Goal: Check status: Check status

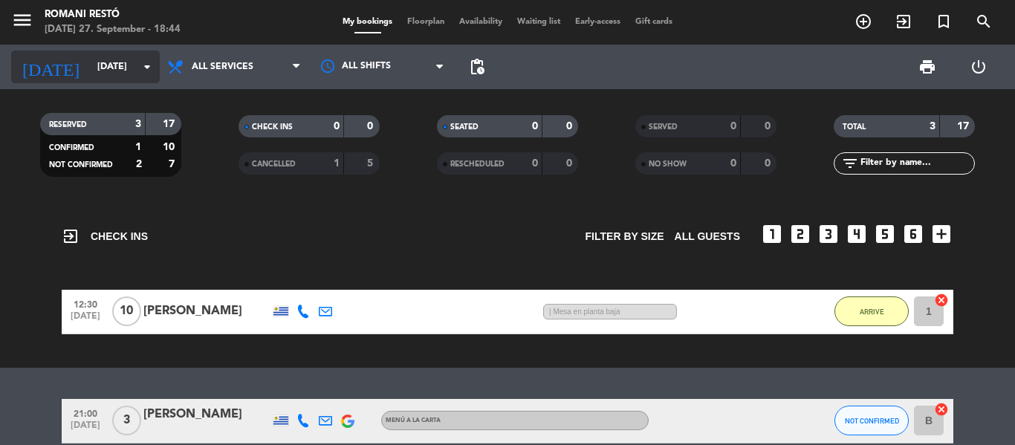
click at [133, 65] on input "[DATE]" at bounding box center [153, 66] width 126 height 25
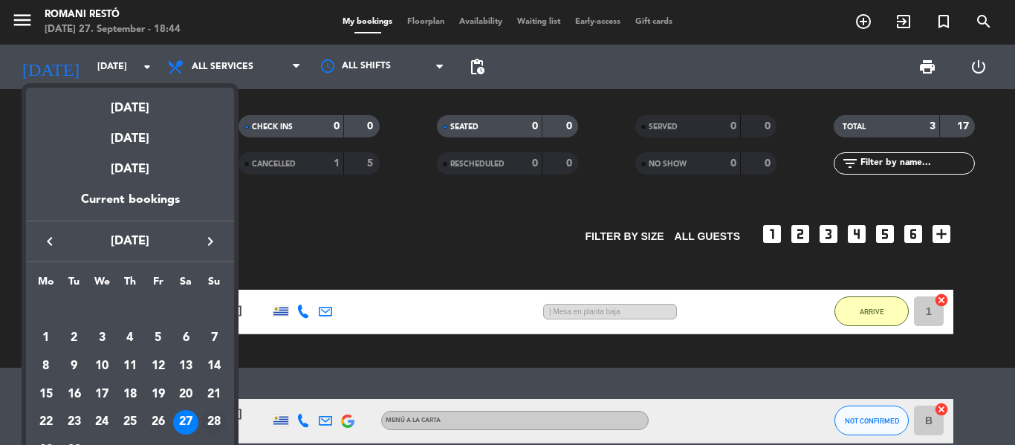
click at [212, 421] on div "28" at bounding box center [213, 422] width 25 height 25
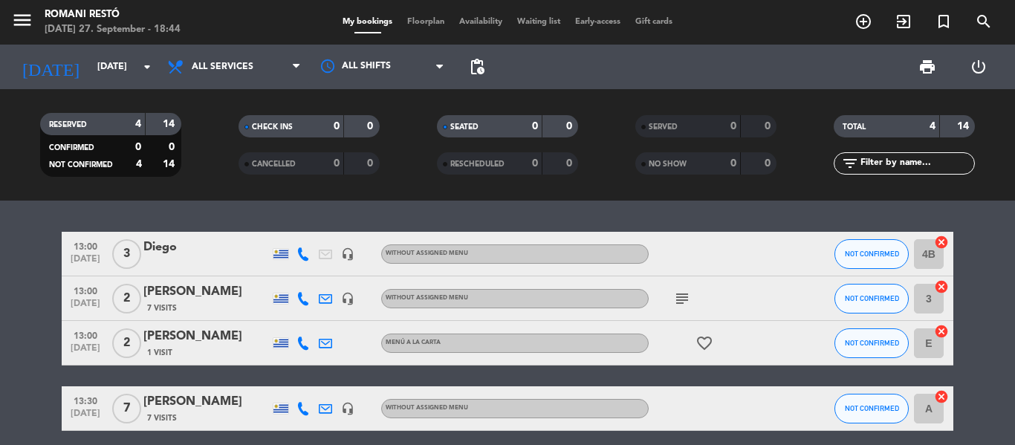
click at [301, 255] on icon at bounding box center [303, 254] width 13 height 13
click at [348, 248] on icon "headset_mic" at bounding box center [347, 254] width 13 height 13
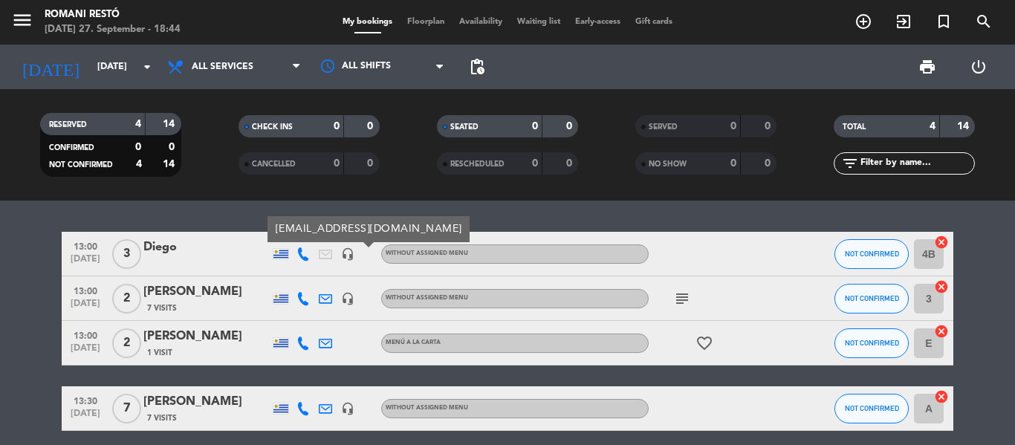
click at [348, 248] on icon "headset_mic" at bounding box center [347, 254] width 13 height 13
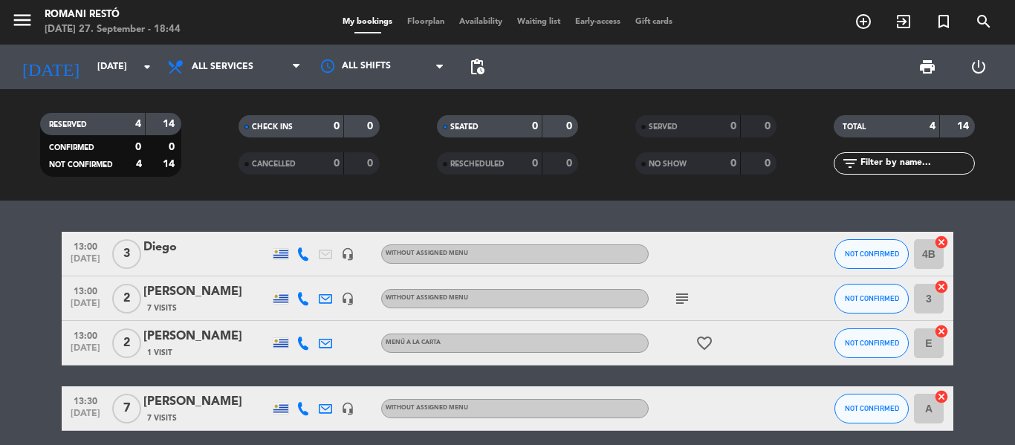
click at [348, 248] on icon "headset_mic" at bounding box center [347, 254] width 13 height 13
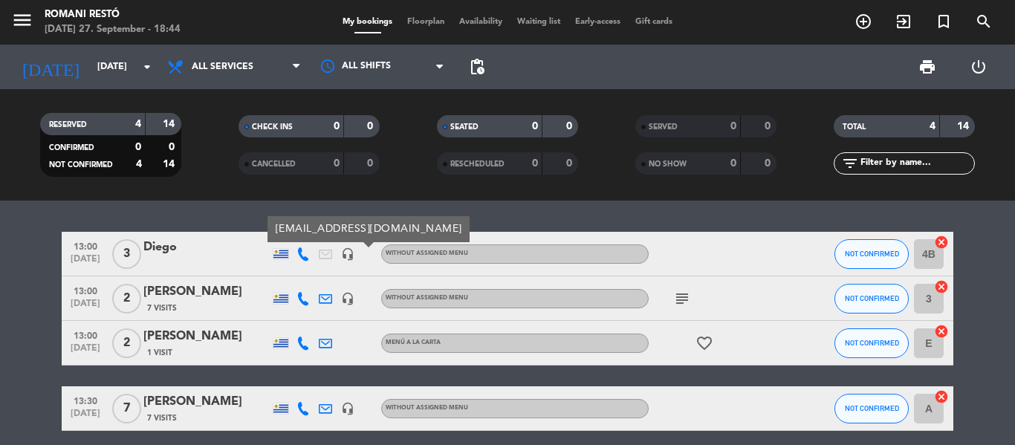
click at [348, 248] on icon "headset_mic" at bounding box center [347, 254] width 13 height 13
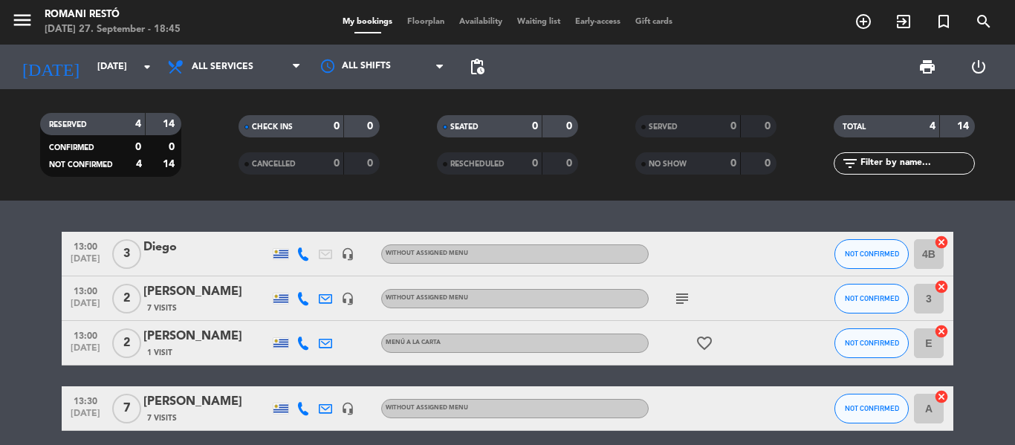
click at [347, 299] on icon "headset_mic" at bounding box center [347, 298] width 13 height 13
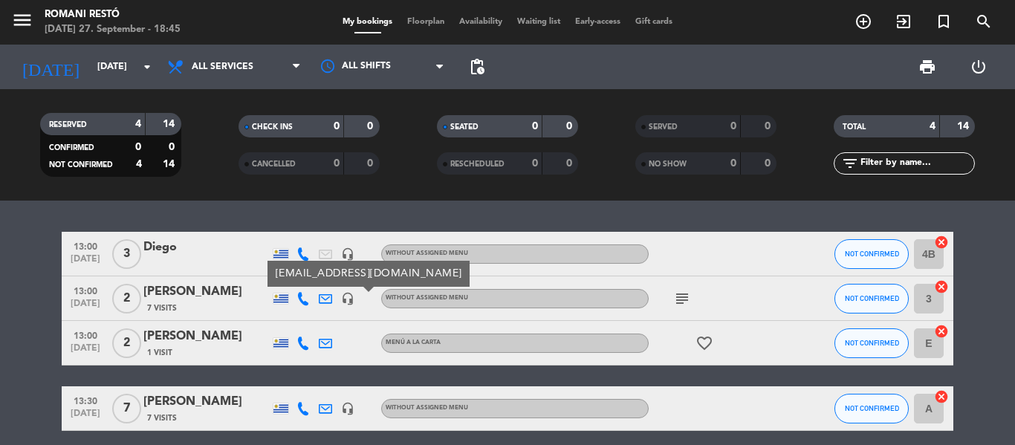
click at [347, 299] on icon "headset_mic" at bounding box center [347, 298] width 13 height 13
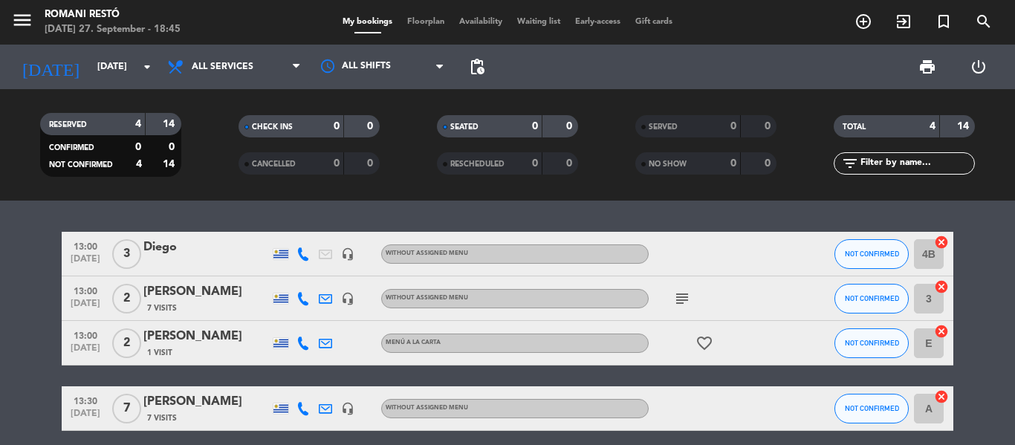
click at [348, 411] on icon "headset_mic" at bounding box center [347, 408] width 13 height 13
click at [321, 345] on icon at bounding box center [325, 343] width 13 height 13
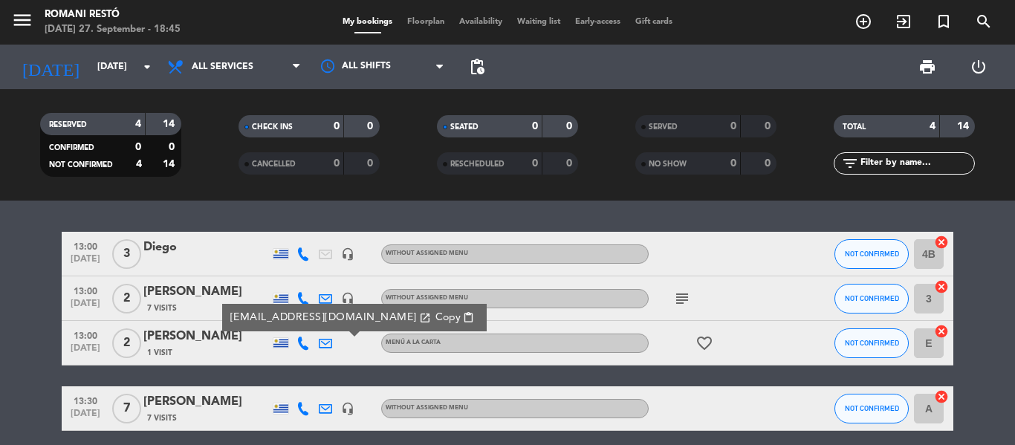
click at [321, 345] on icon at bounding box center [325, 343] width 13 height 13
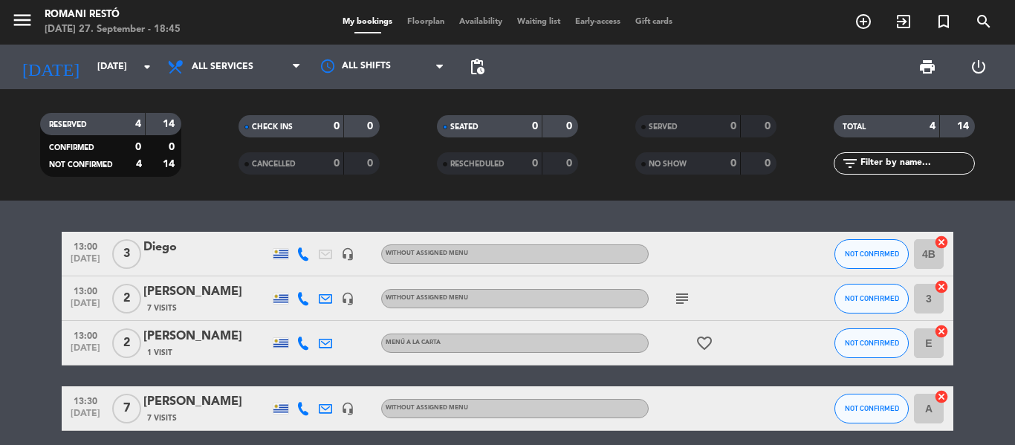
click at [298, 343] on icon at bounding box center [303, 343] width 13 height 13
click at [274, 340] on div at bounding box center [281, 343] width 15 height 10
click at [277, 343] on div at bounding box center [281, 343] width 15 height 10
click at [125, 61] on input "[DATE]" at bounding box center [153, 66] width 126 height 25
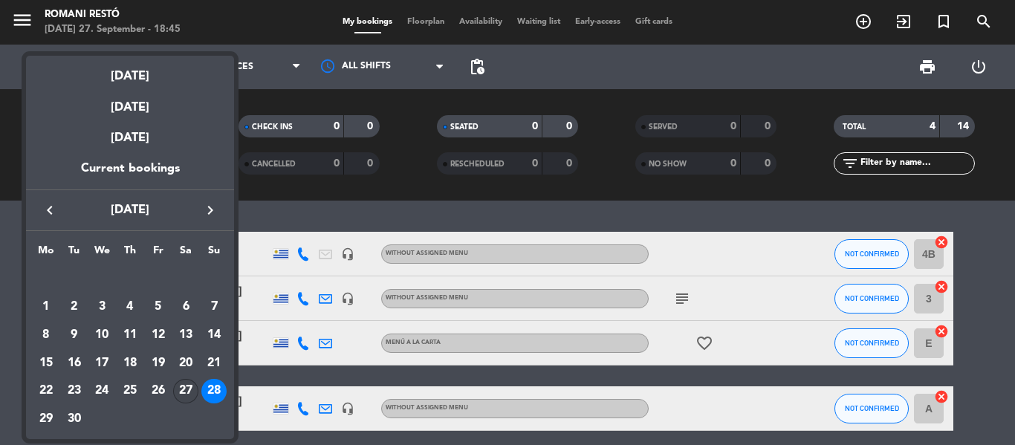
click at [184, 391] on div "27" at bounding box center [185, 391] width 25 height 25
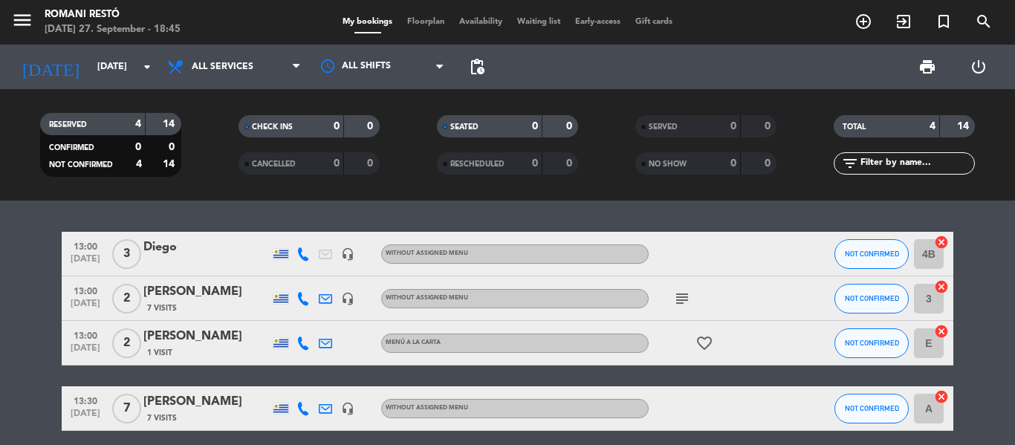
type input "[DATE]"
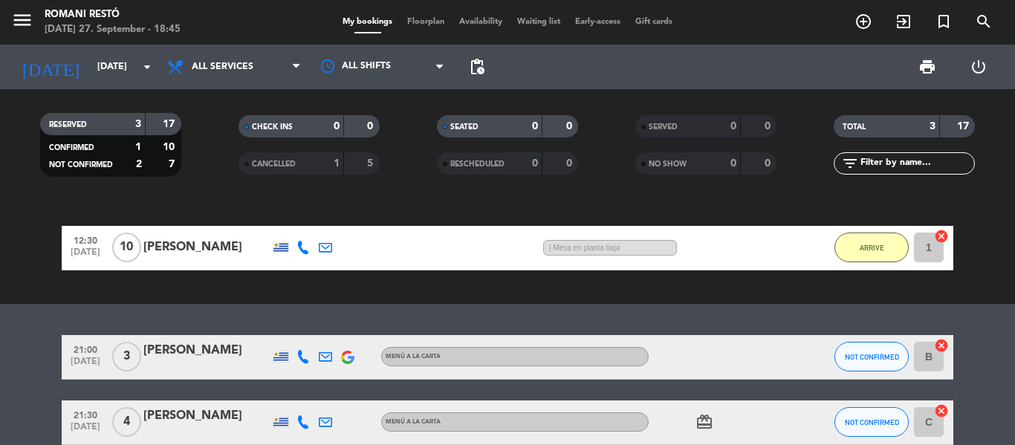
scroll to position [138, 0]
